Goal: Information Seeking & Learning: Learn about a topic

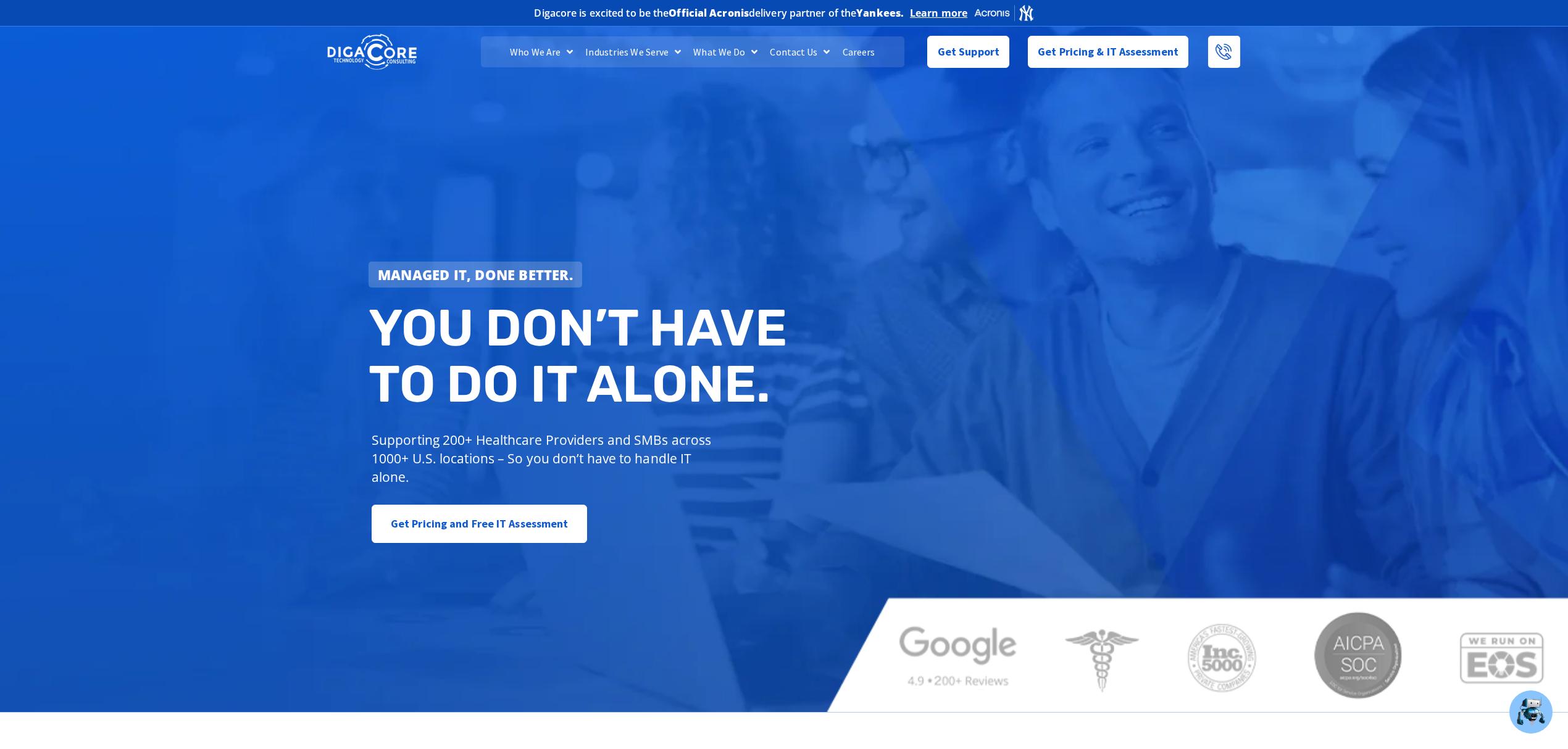
click at [850, 53] on link "Careers" at bounding box center [859, 52] width 45 height 31
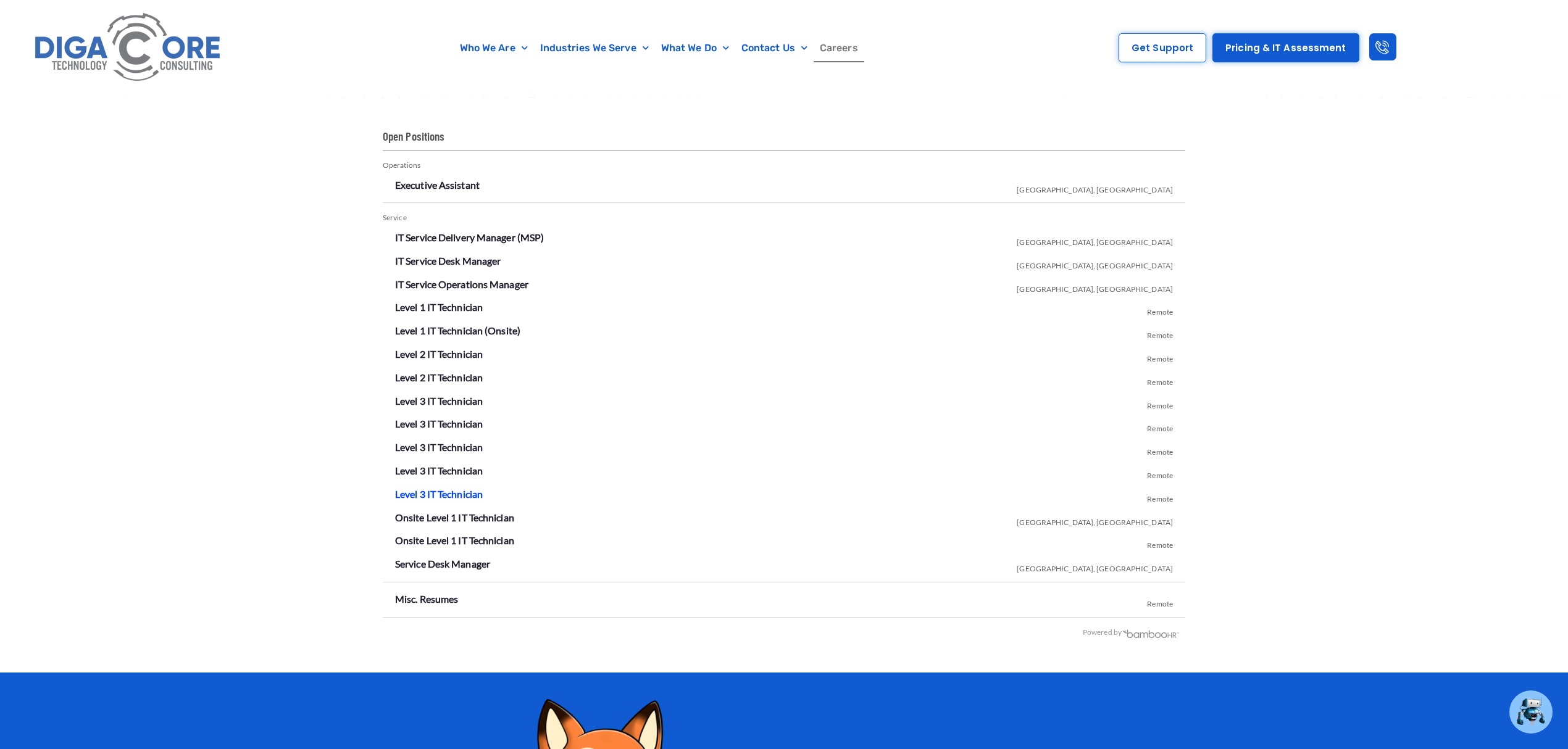
scroll to position [2084, 0]
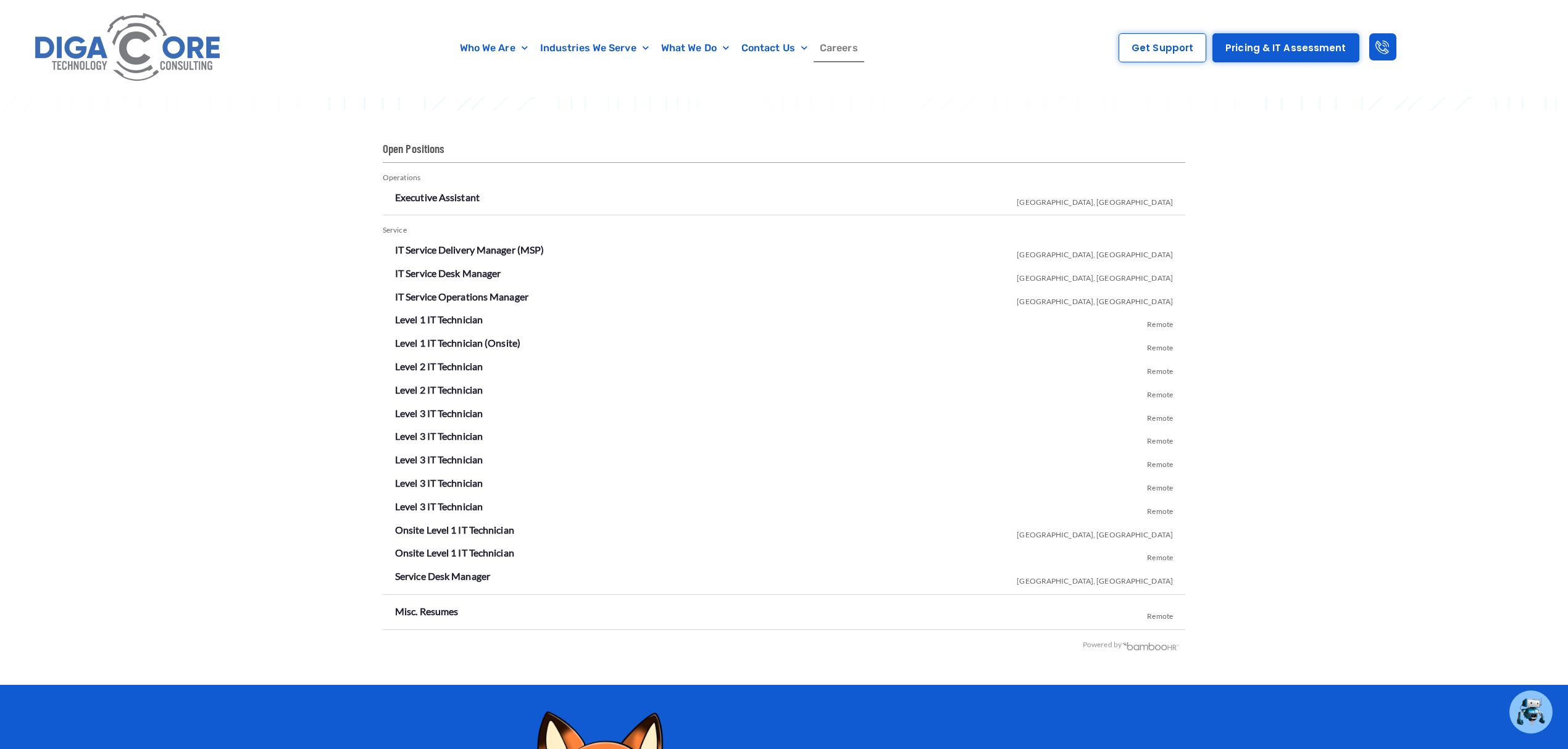
click at [209, 418] on div "Open Positions Operations Executive Assistant Lakewood, NJ Service IT Service D…" at bounding box center [784, 398] width 1568 height 575
